Goal: Task Accomplishment & Management: Manage account settings

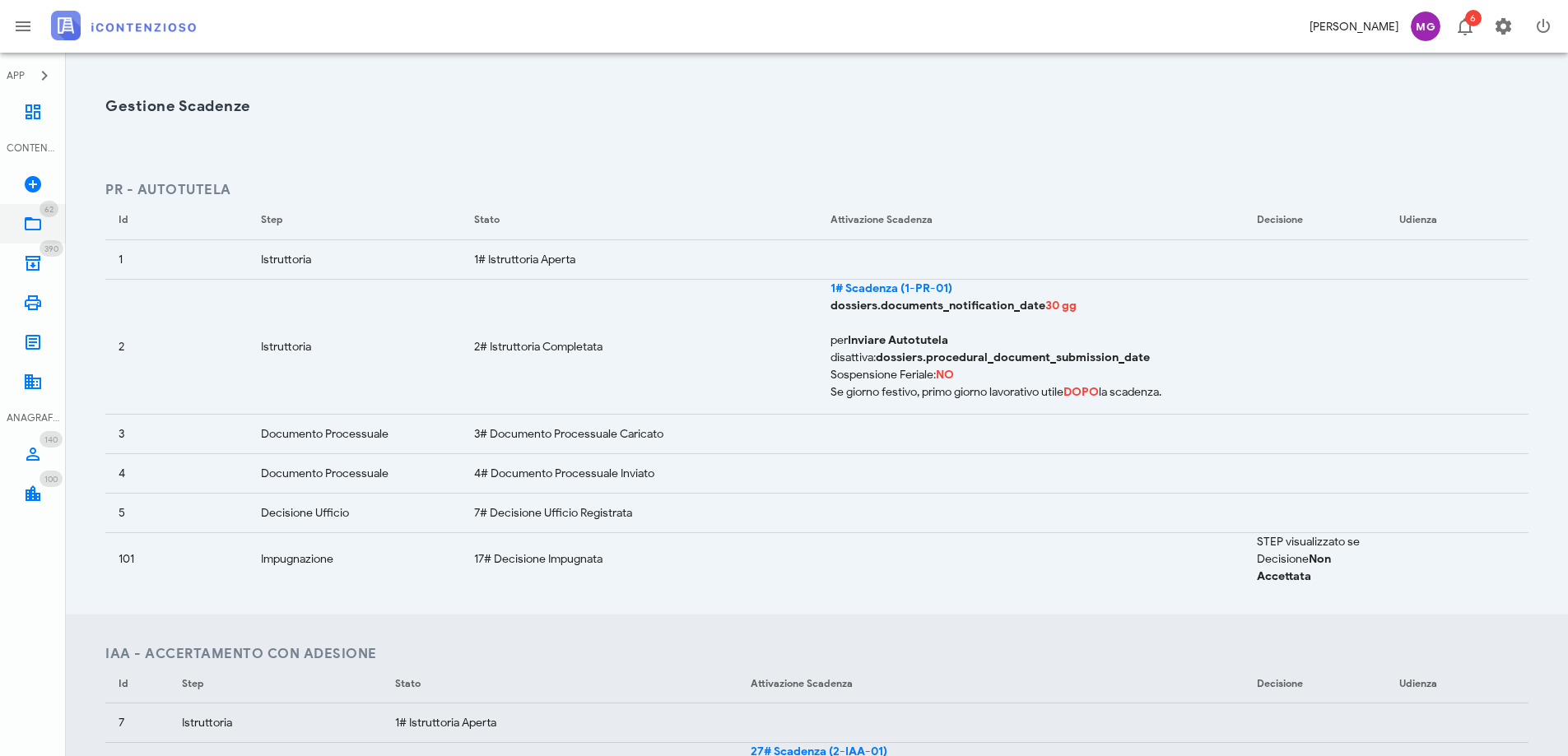
scroll to position [493, 0]
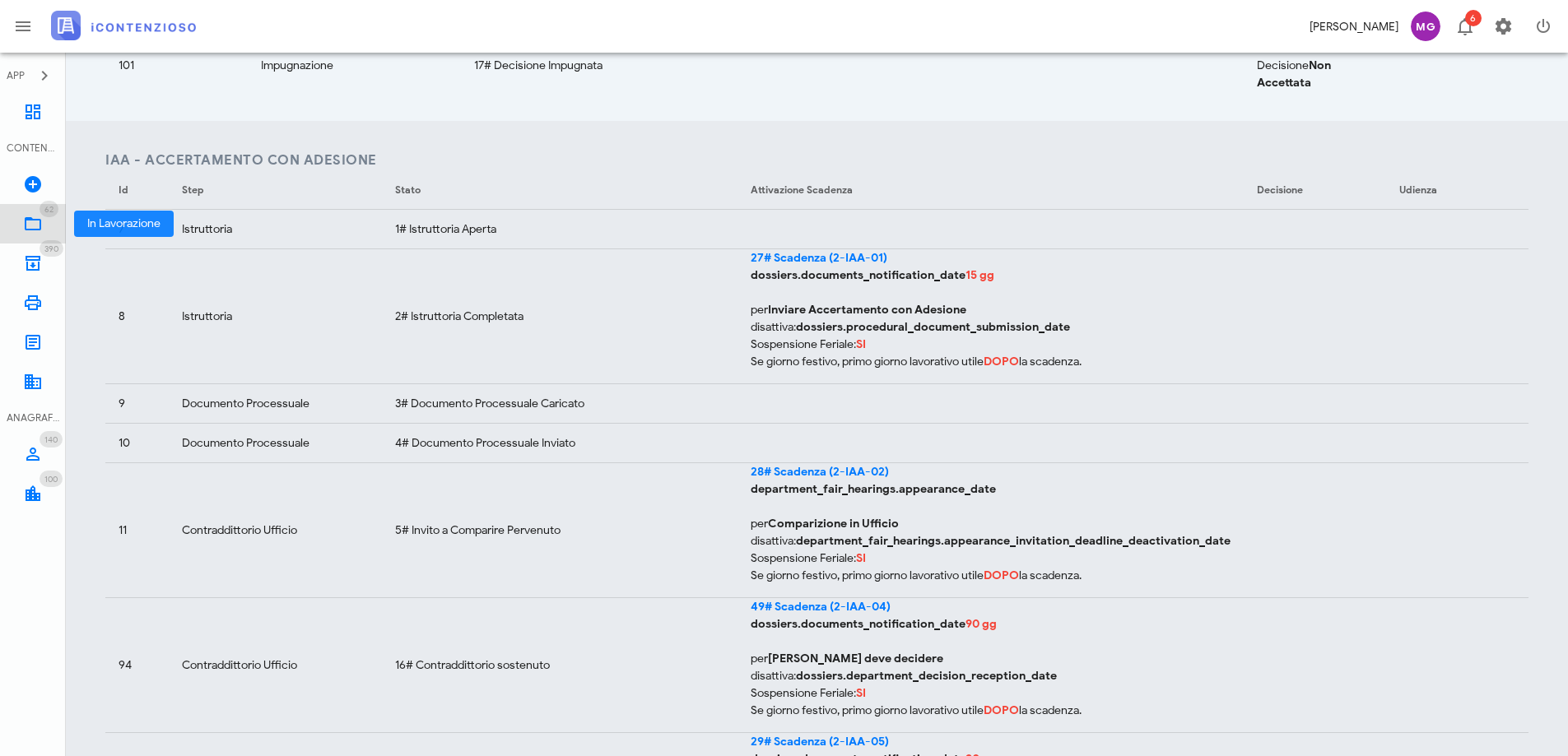
click at [46, 217] on link "62 In Lavorazione 62" at bounding box center [33, 224] width 65 height 40
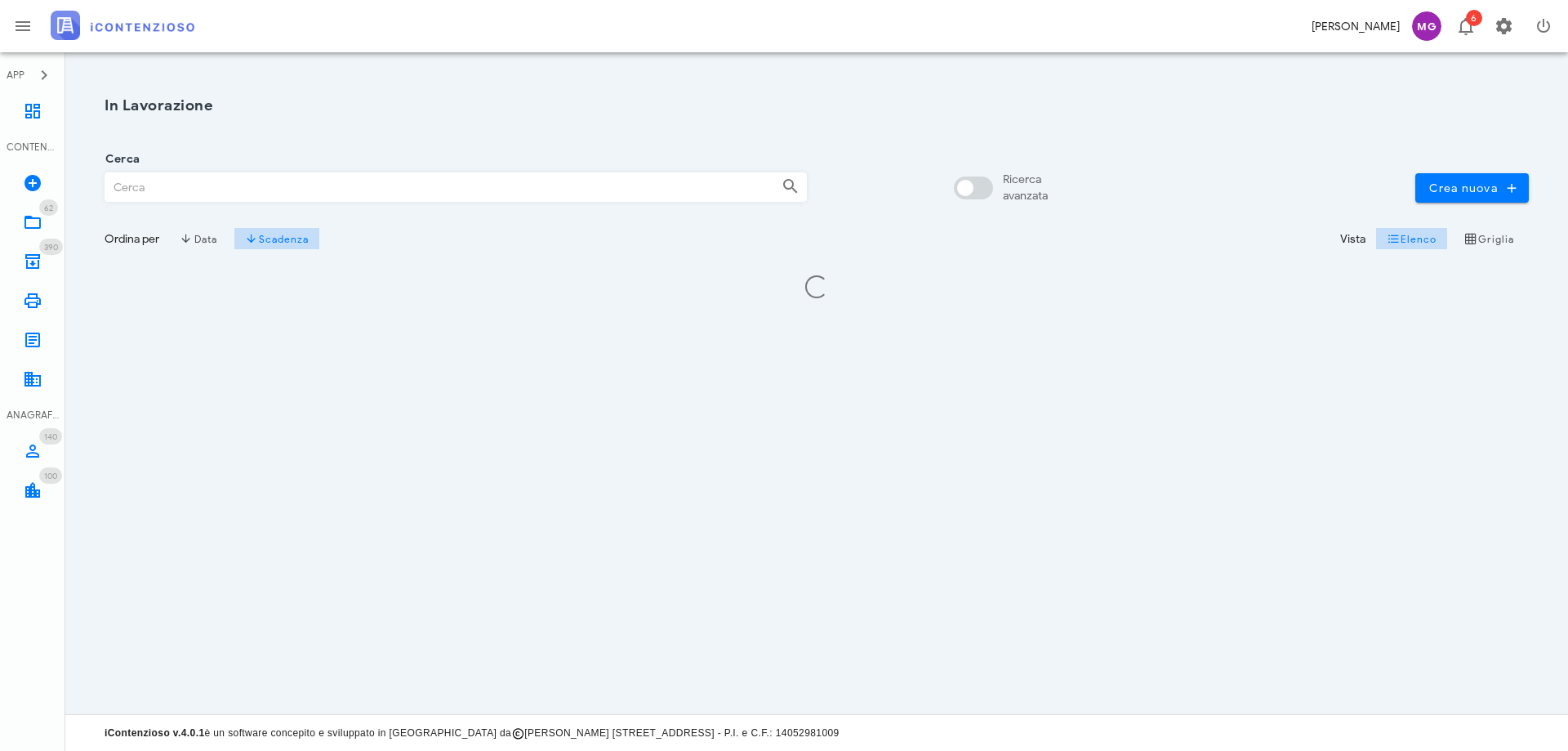
click at [239, 186] on input "Cerca" at bounding box center [437, 187] width 663 height 27
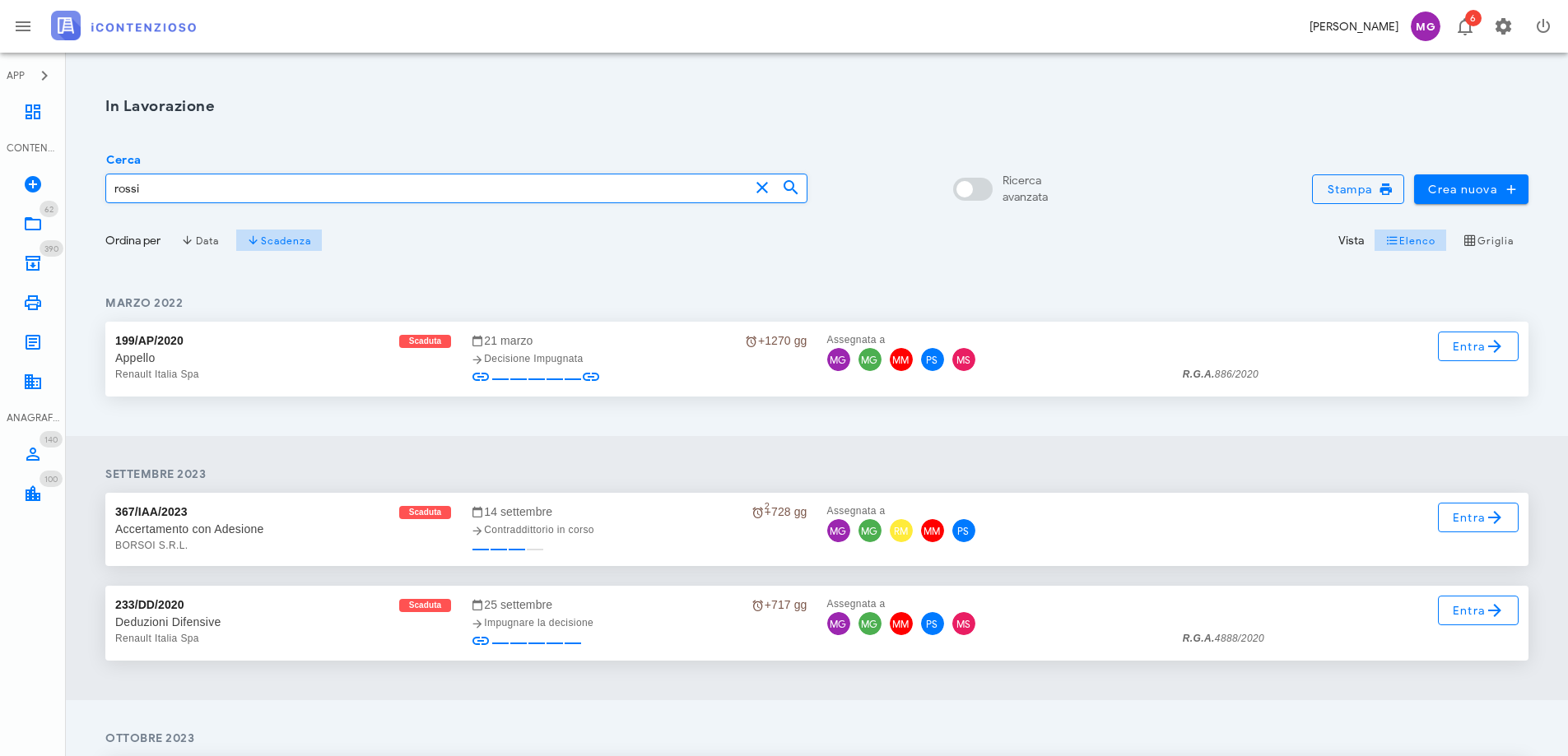
type input "rossi"
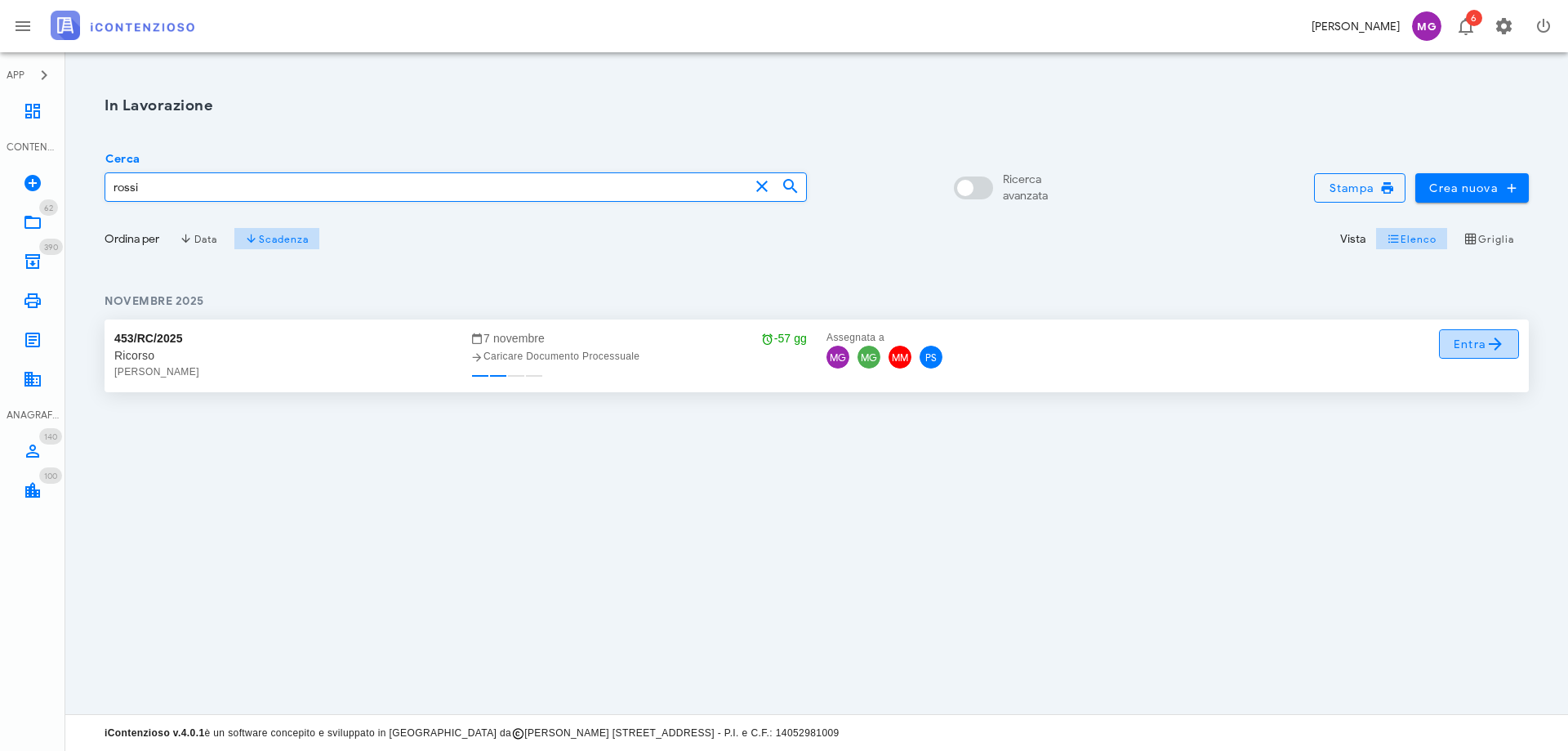
click at [1478, 342] on span "Entra" at bounding box center [1480, 344] width 53 height 20
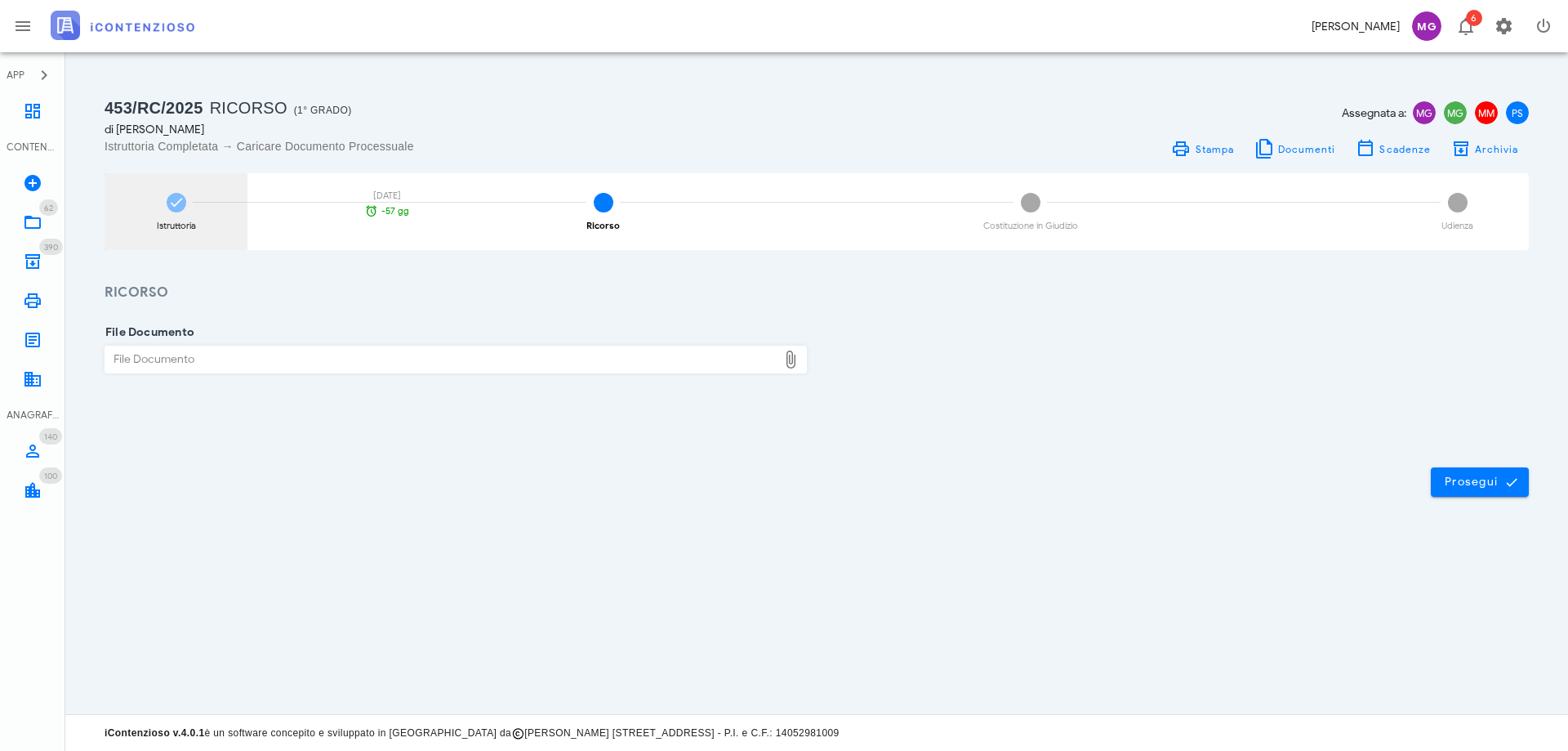
click at [159, 200] on div "Istruttoria 07/11/2025 -57 gg" at bounding box center [175, 212] width 143 height 77
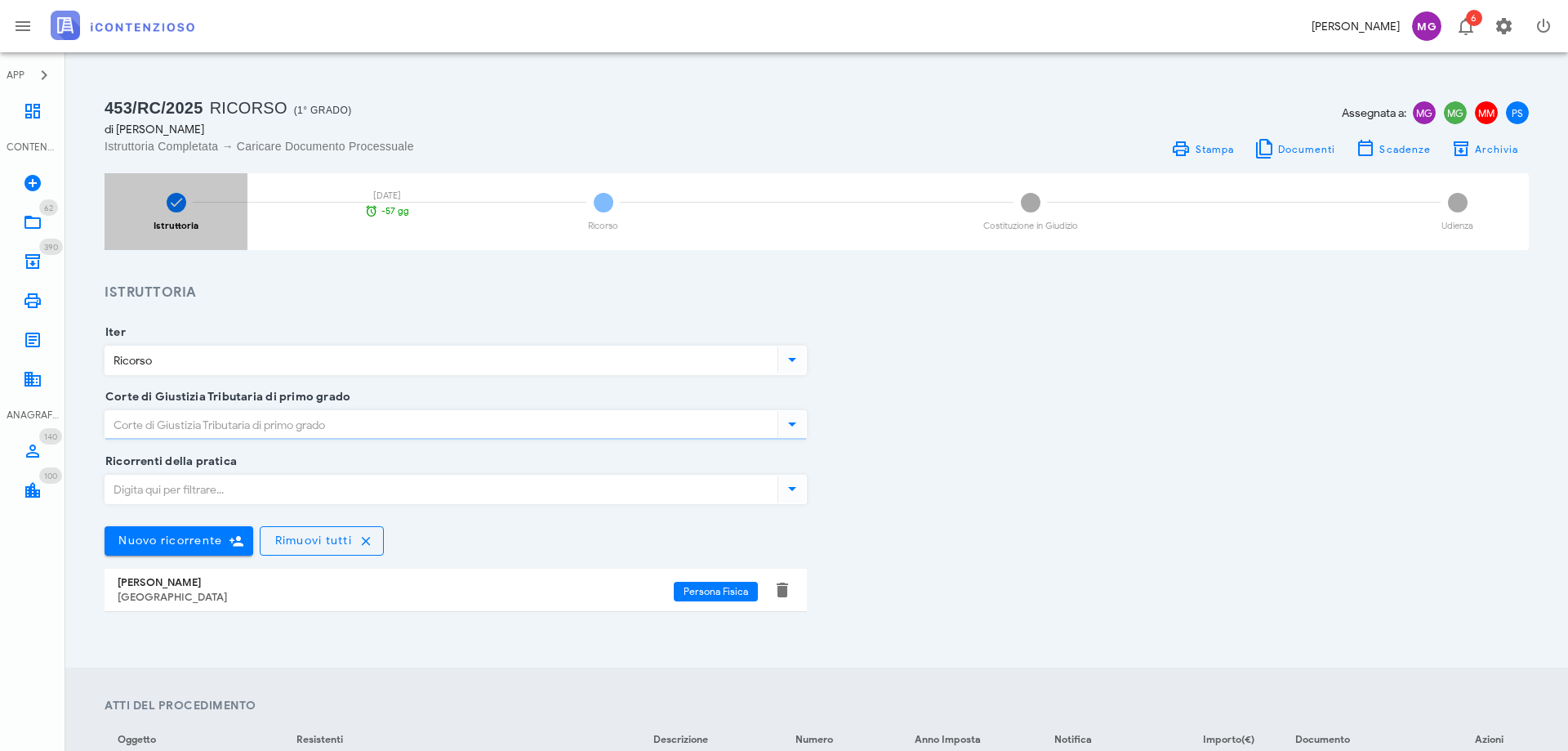
type input "Roma"
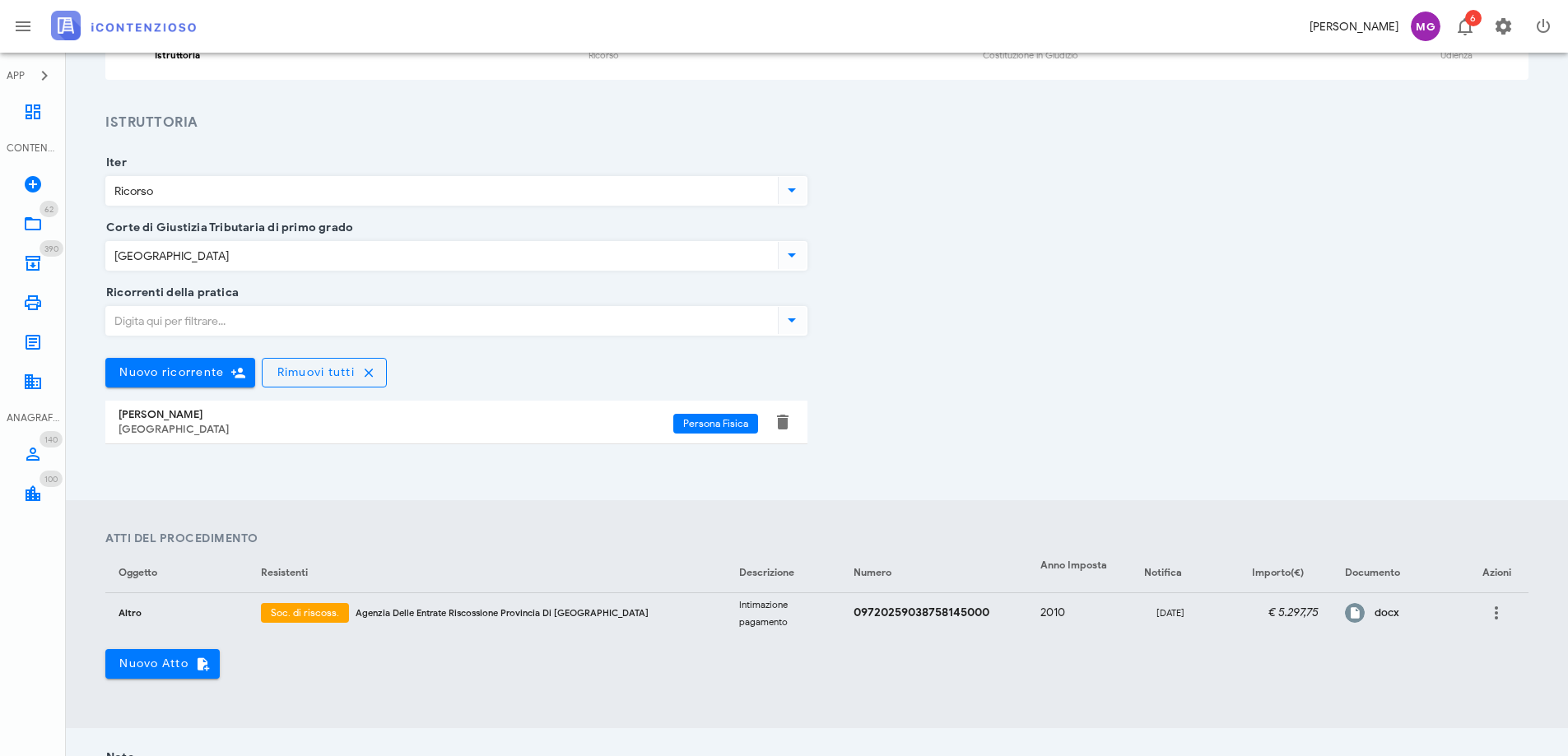
scroll to position [481, 0]
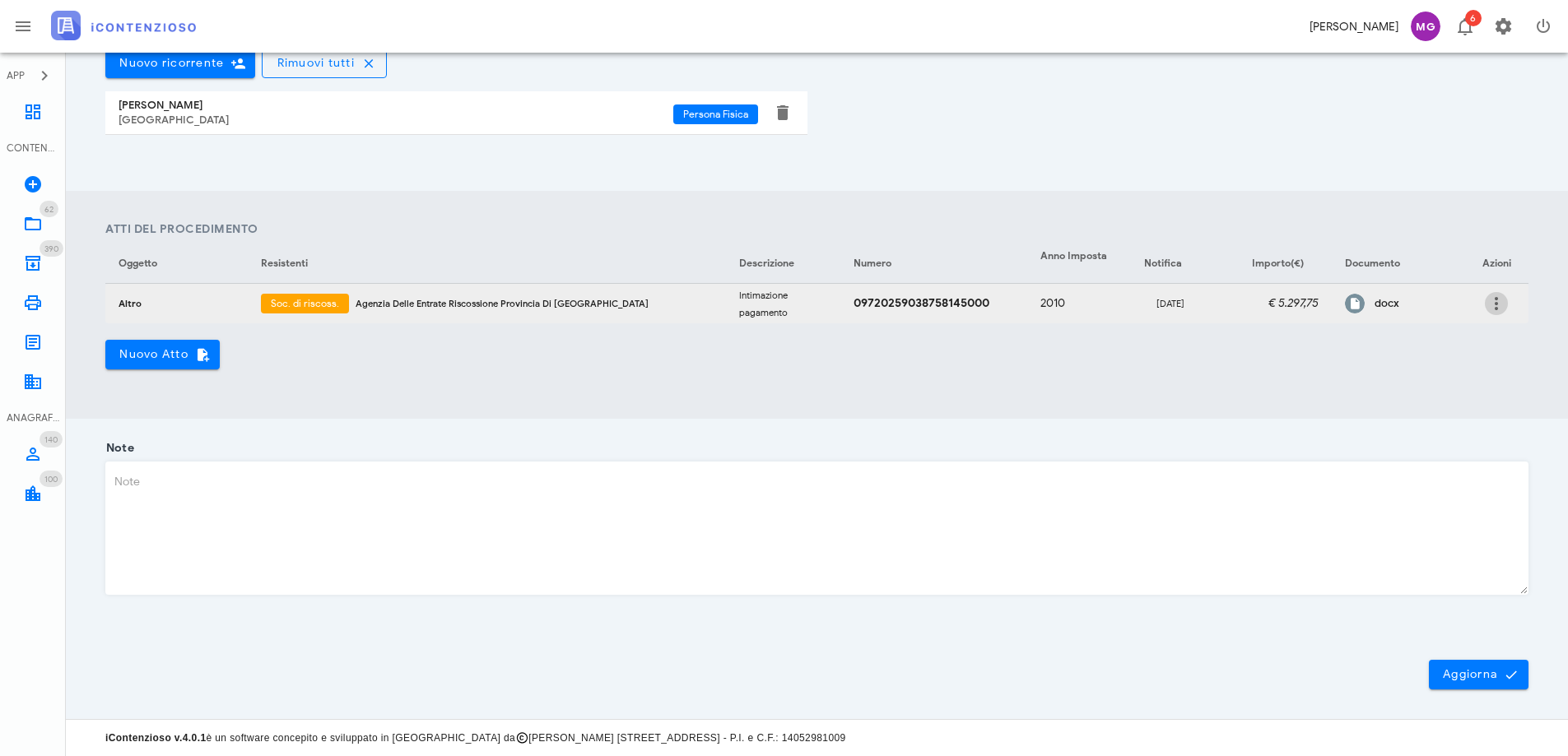
click at [1499, 296] on icon "button" at bounding box center [1496, 303] width 20 height 20
click at [1475, 308] on div "Modifica" at bounding box center [1471, 314] width 44 height 13
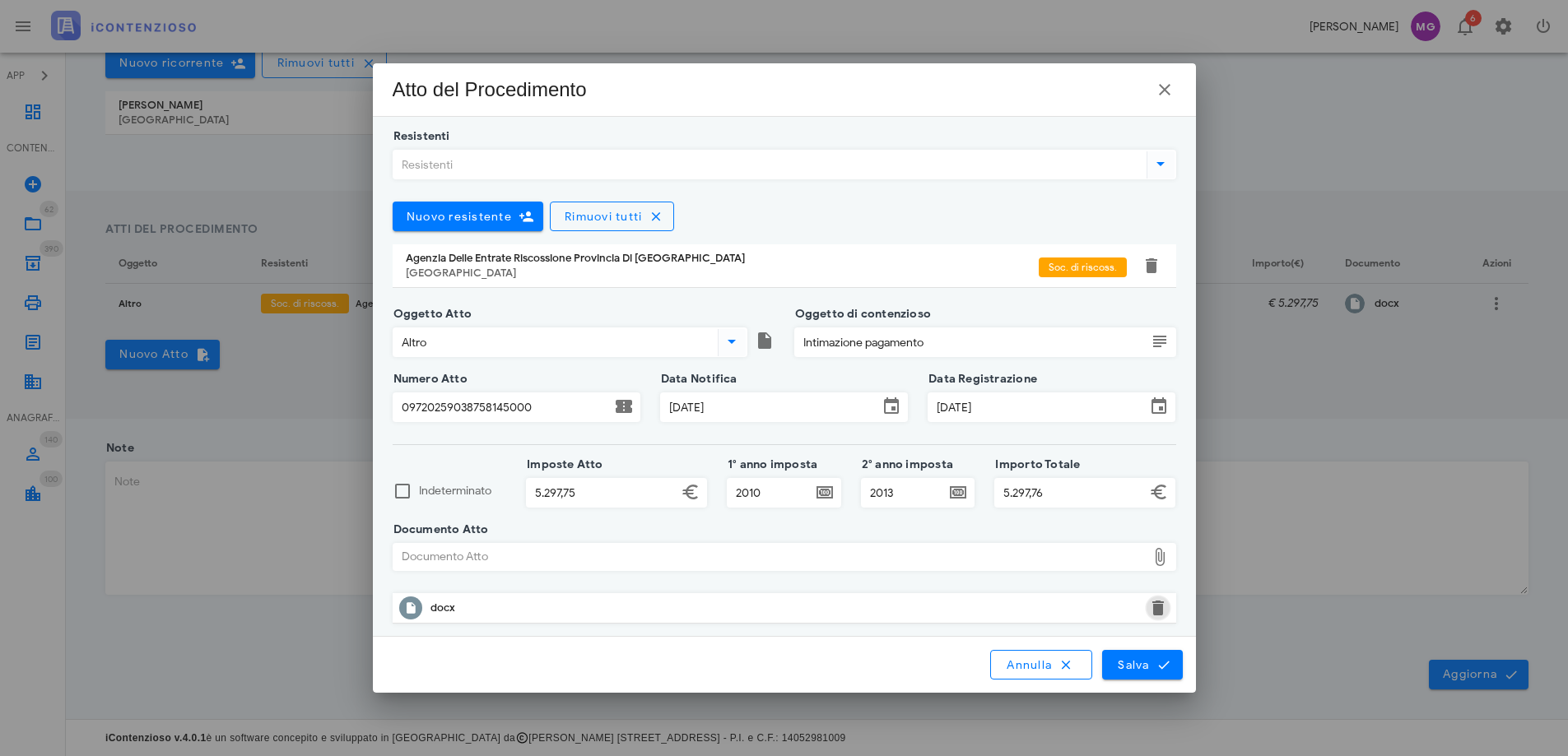
click at [1162, 607] on button "button" at bounding box center [1158, 608] width 20 height 20
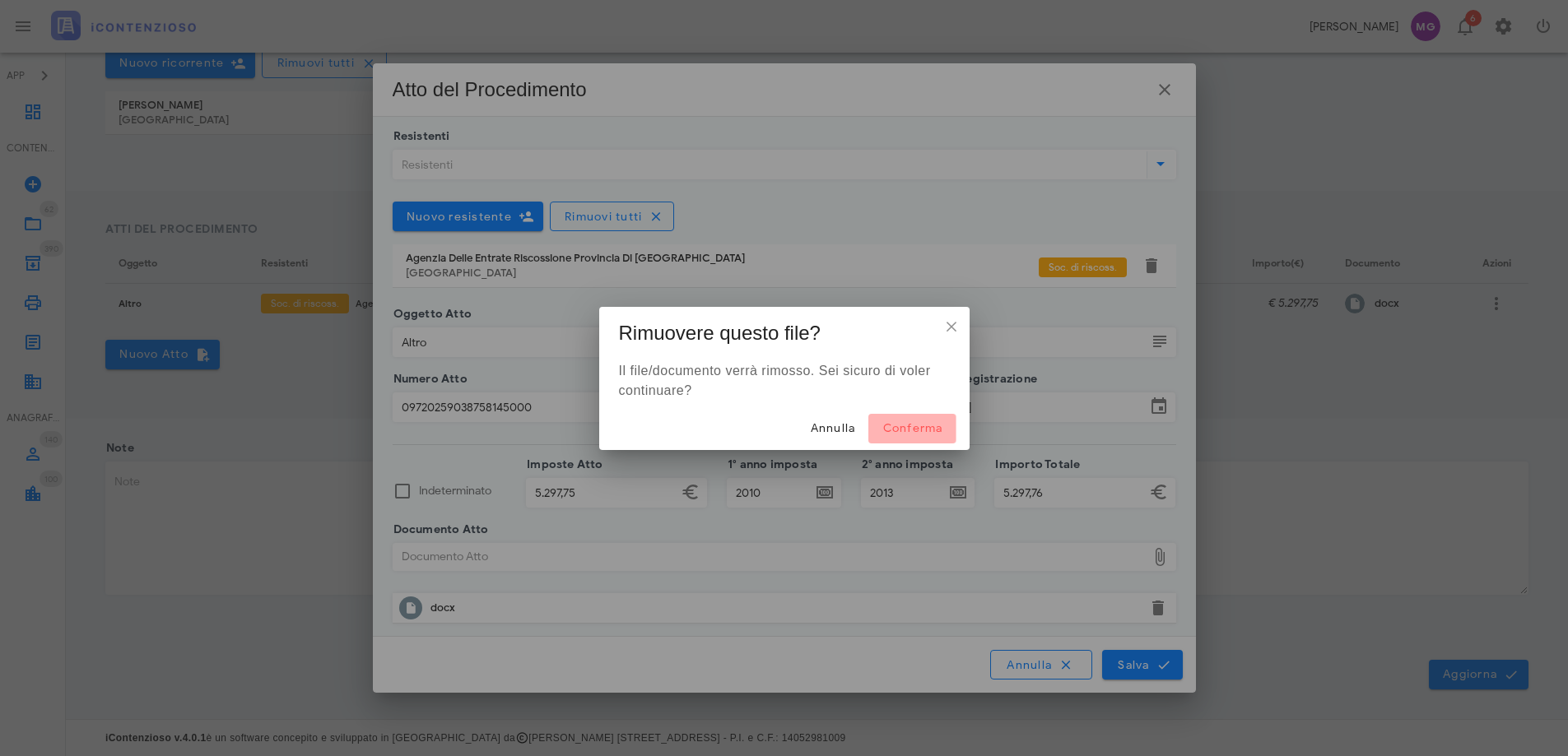
click at [881, 436] on button "Conferma" at bounding box center [912, 429] width 87 height 29
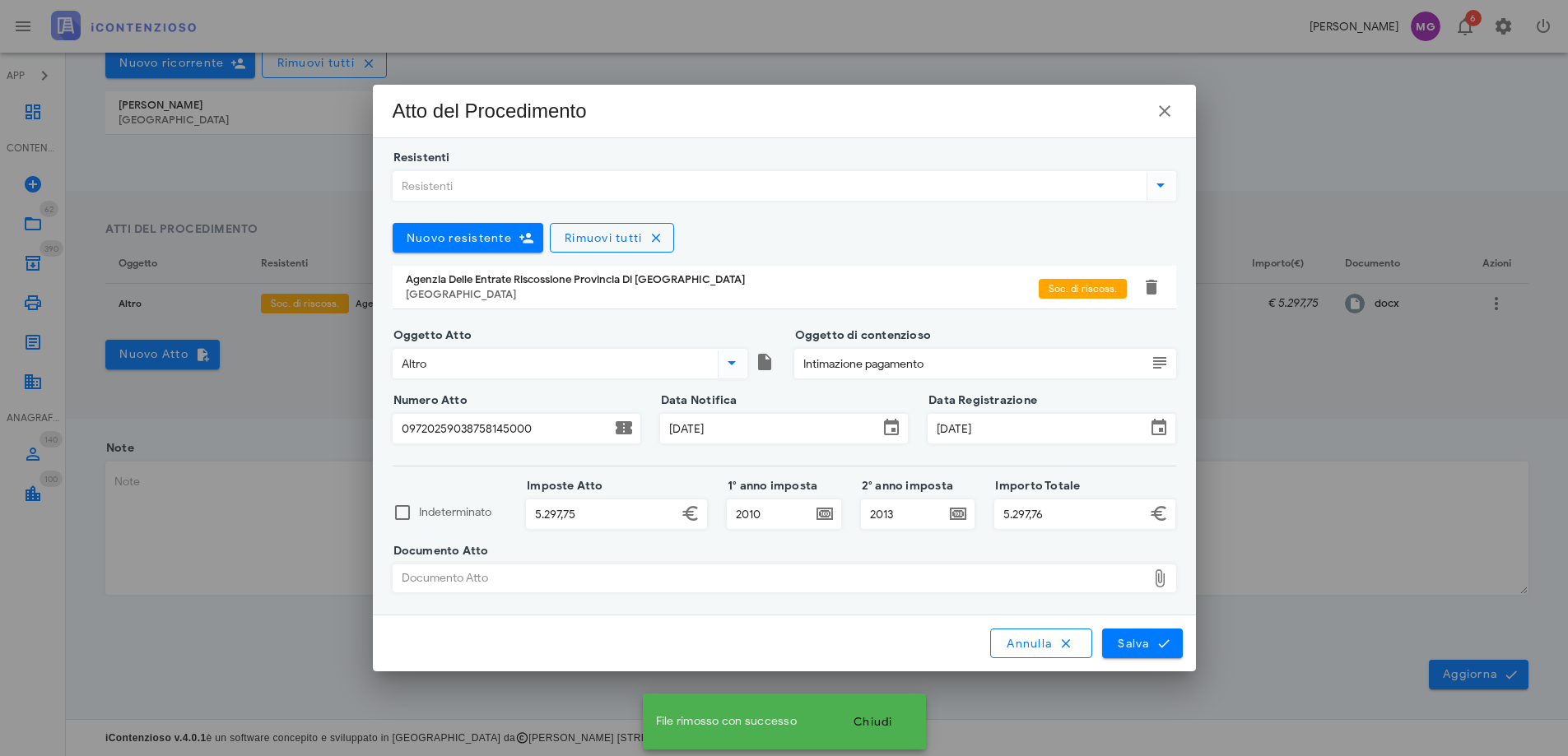
click at [786, 575] on div "Documento Atto" at bounding box center [770, 578] width 753 height 27
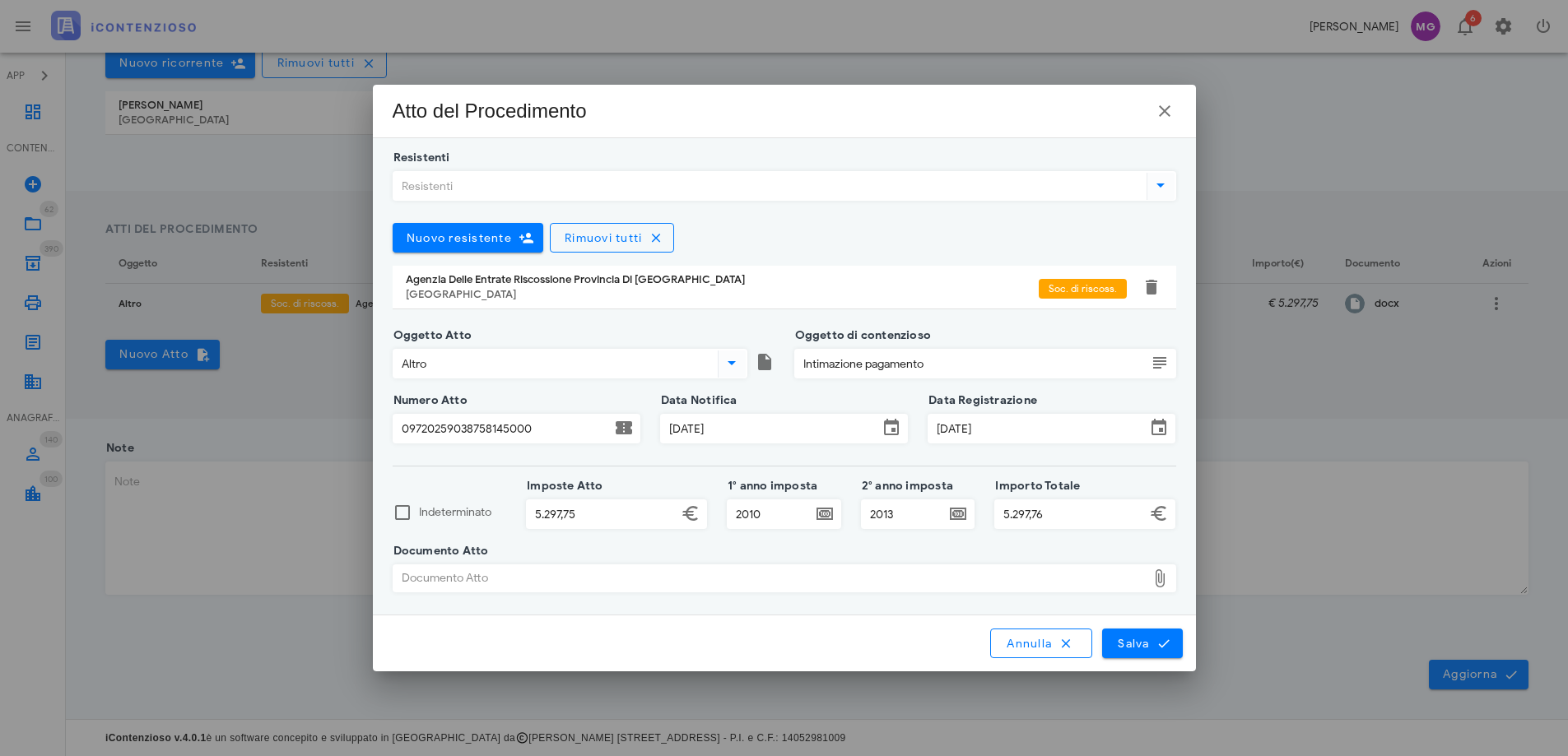
type input "C:\fakepath\cartella di pagamento.pdf"
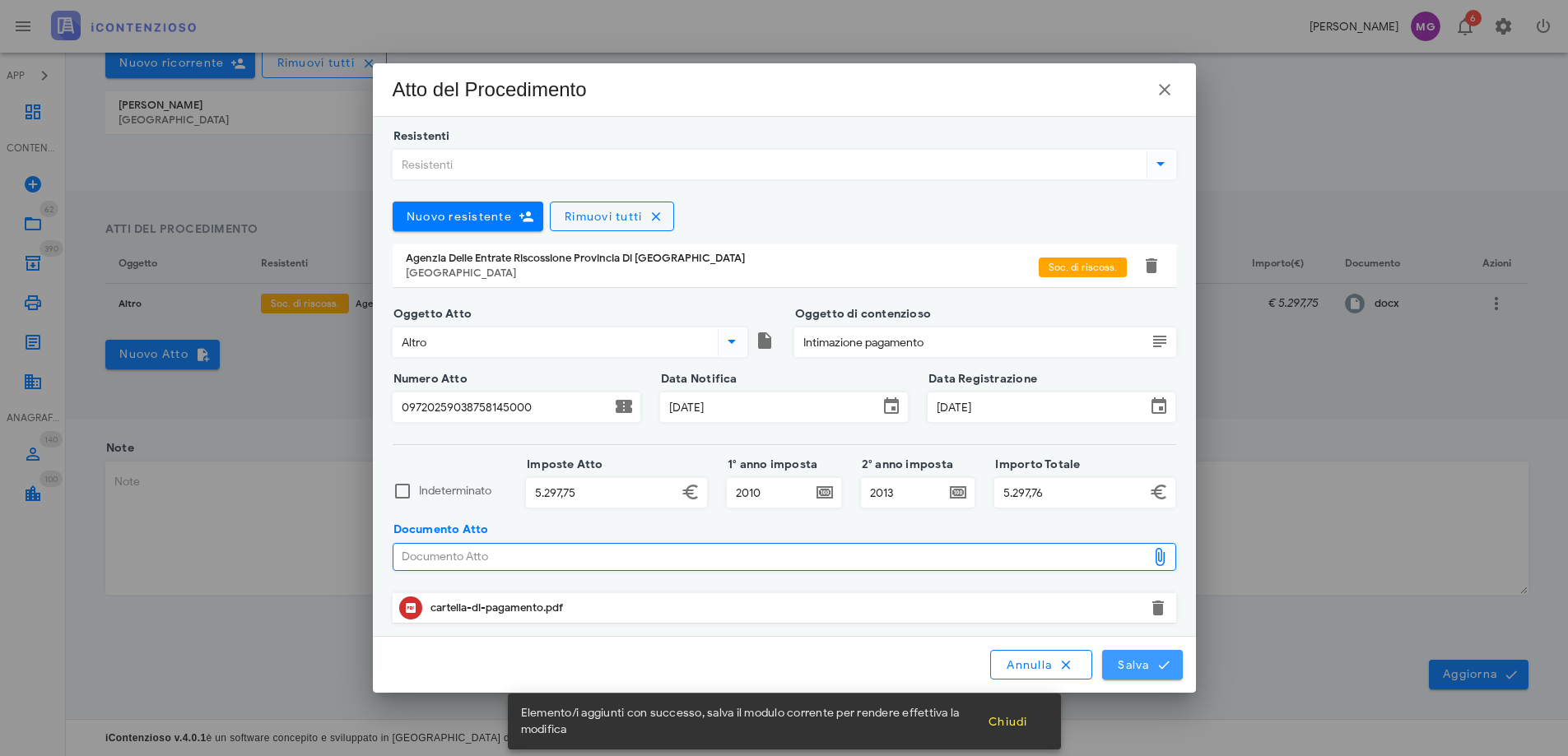
click at [1139, 664] on span "Salva" at bounding box center [1142, 664] width 51 height 15
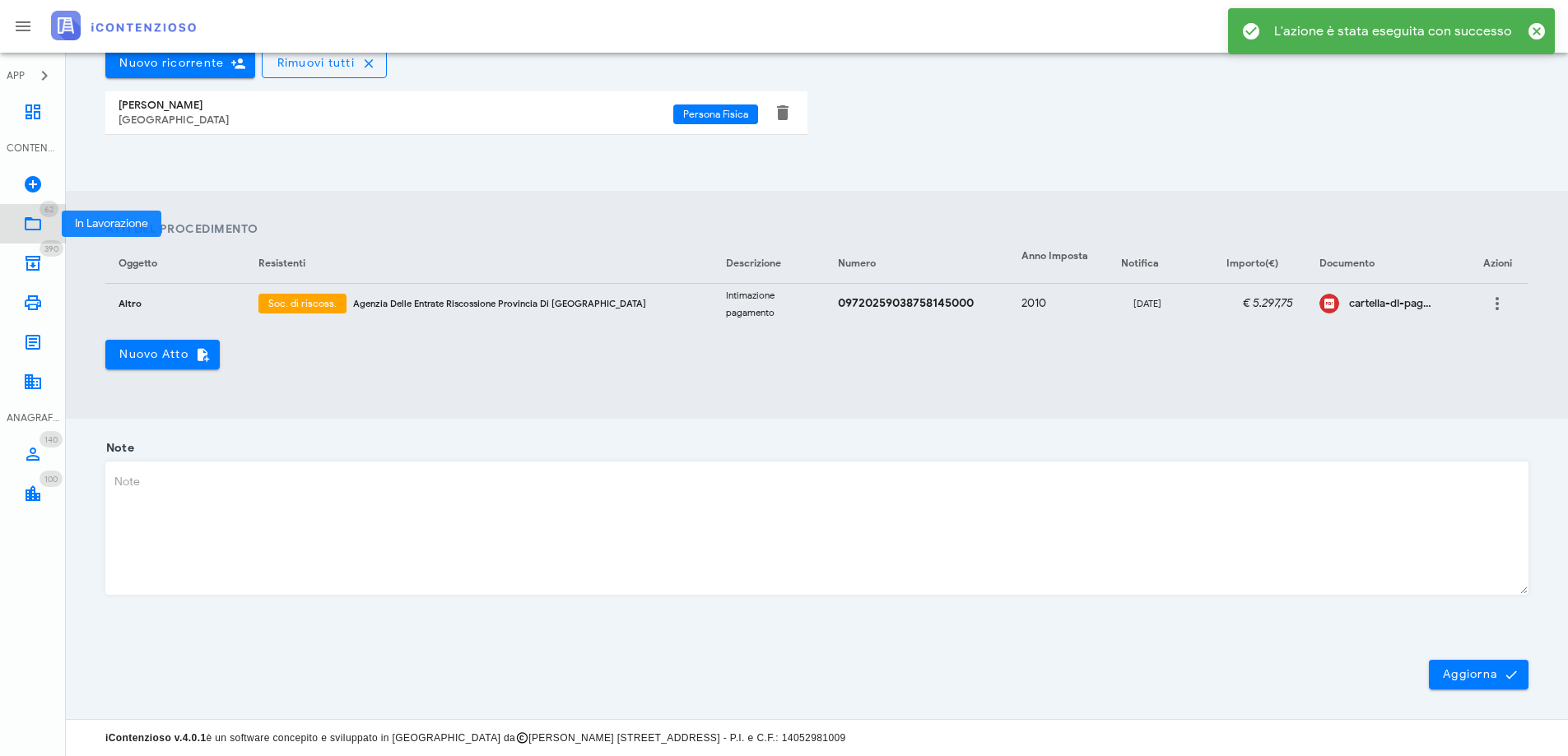
click at [34, 238] on link "62 In Lavorazione 62" at bounding box center [33, 224] width 65 height 40
